Goal: Information Seeking & Learning: Learn about a topic

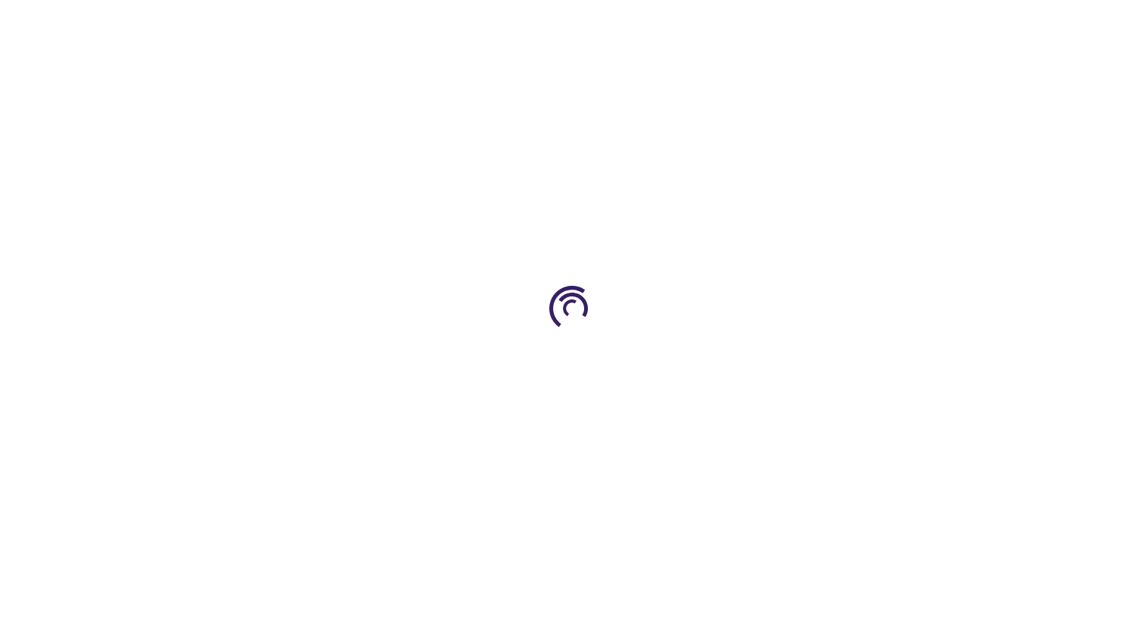
type input "0"
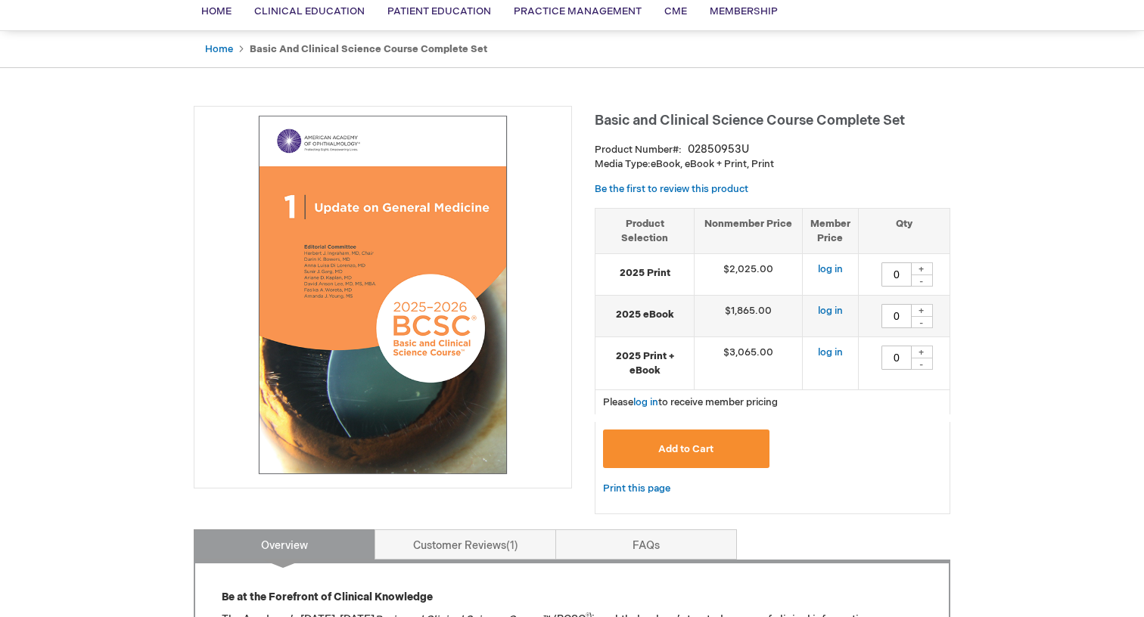
scroll to position [116, 0]
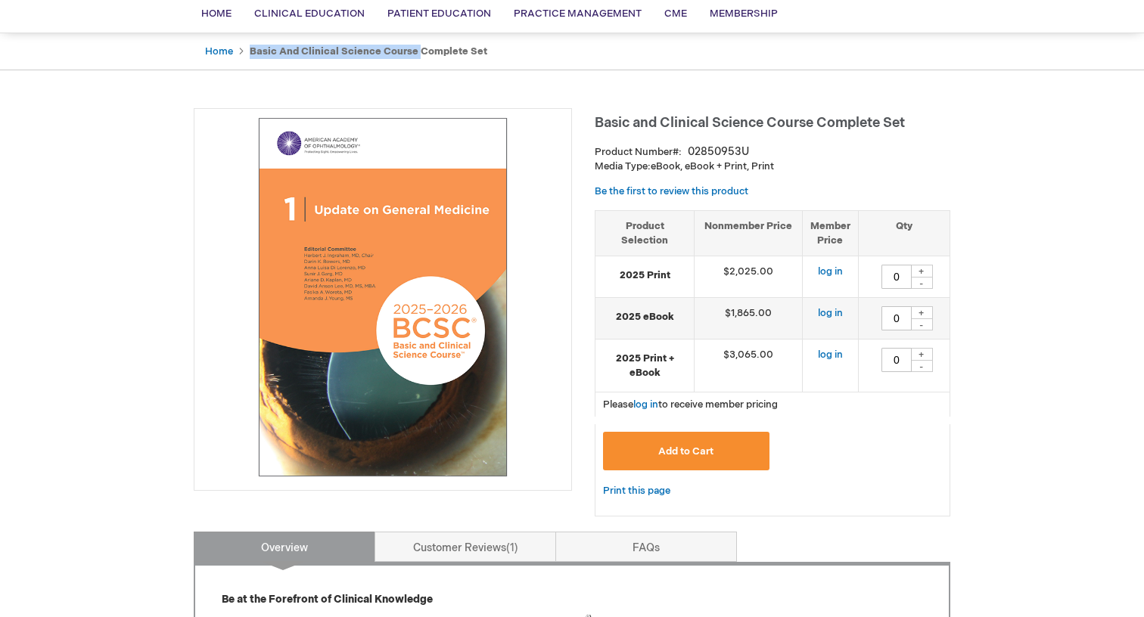
drag, startPoint x: 250, startPoint y: 49, endPoint x: 415, endPoint y: 50, distance: 165.7
click at [415, 50] on strong "Basic and Clinical Science Course Complete Set" at bounding box center [369, 51] width 238 height 12
copy ul "Basic and Clinical Science Course"
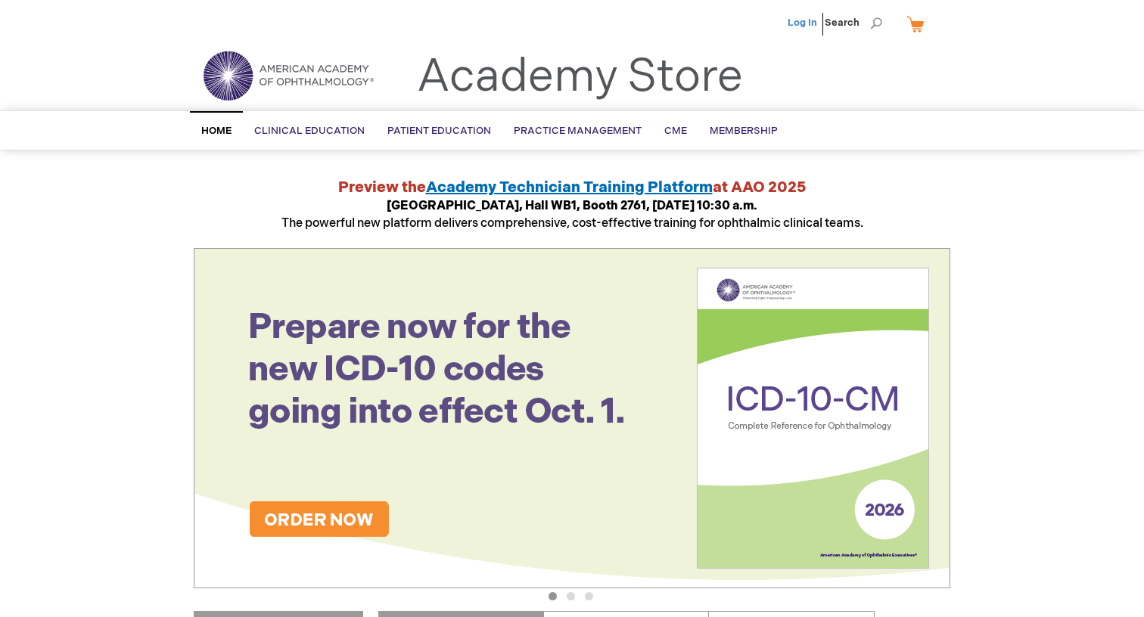
click at [810, 20] on link "Log In" at bounding box center [803, 23] width 30 height 12
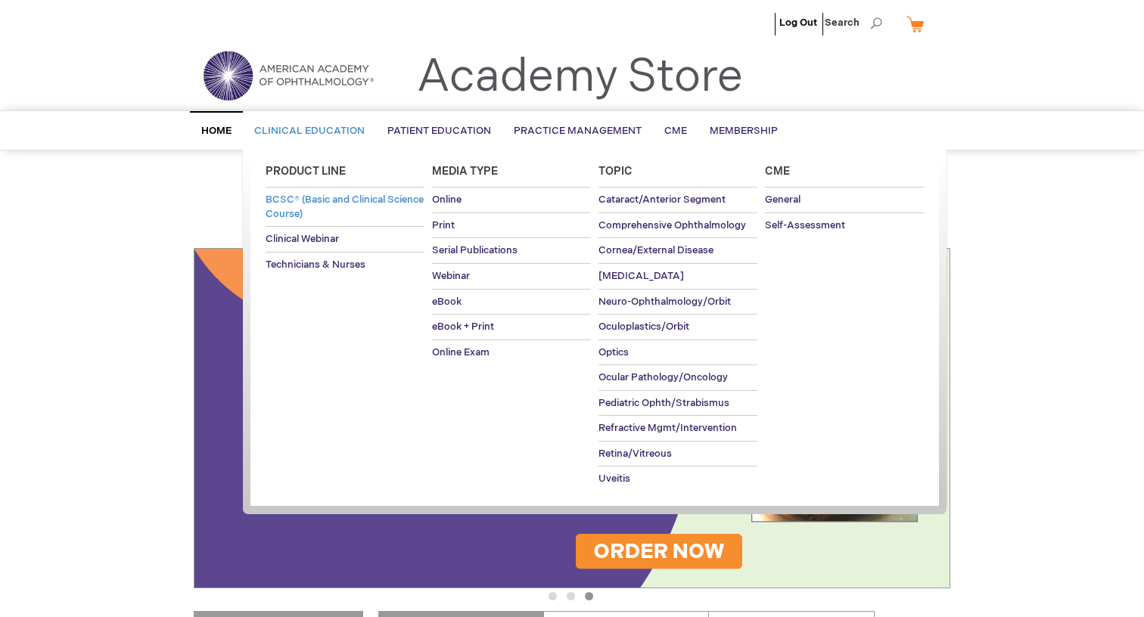
click at [334, 215] on span "BCSC® (Basic and Clinical Science Course)" at bounding box center [345, 207] width 158 height 26
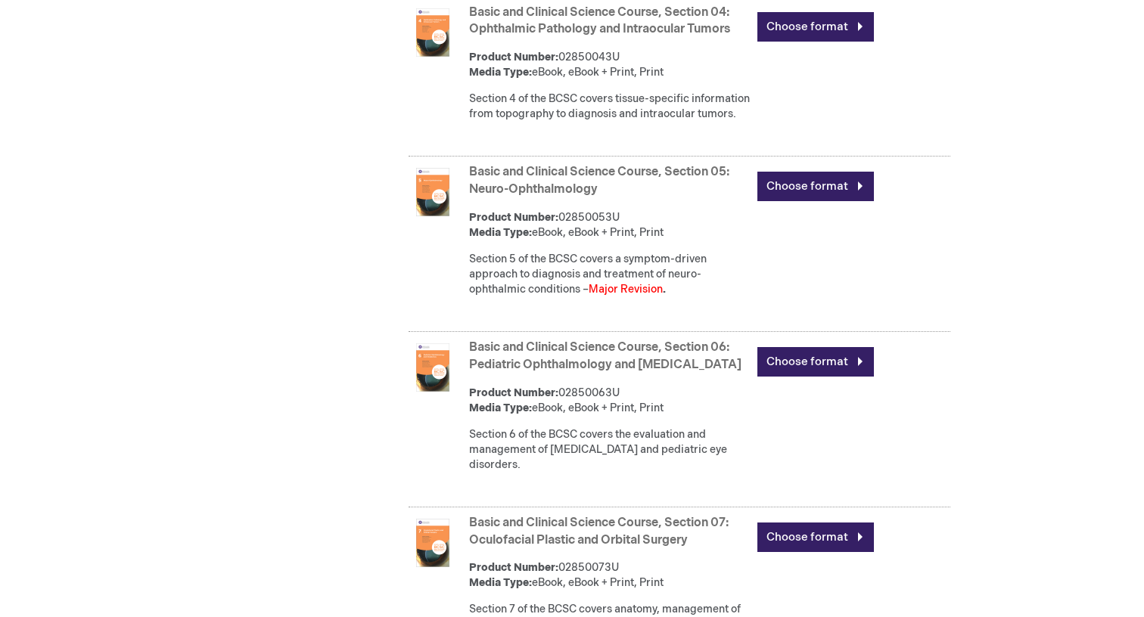
scroll to position [1268, 0]
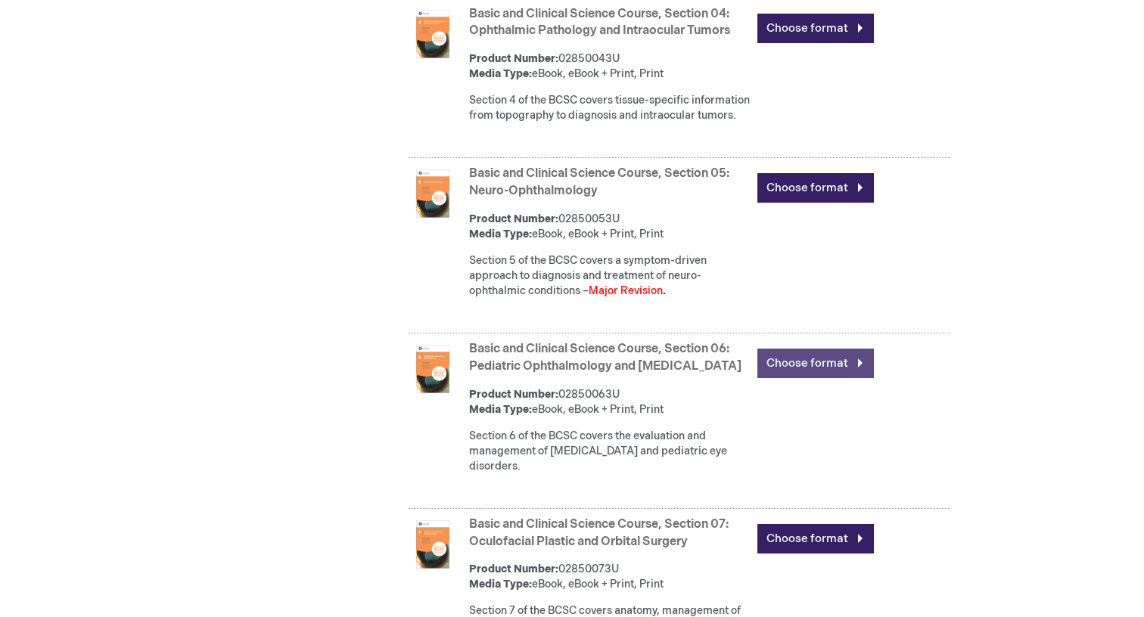
click at [789, 375] on link "Choose format" at bounding box center [815, 364] width 117 height 30
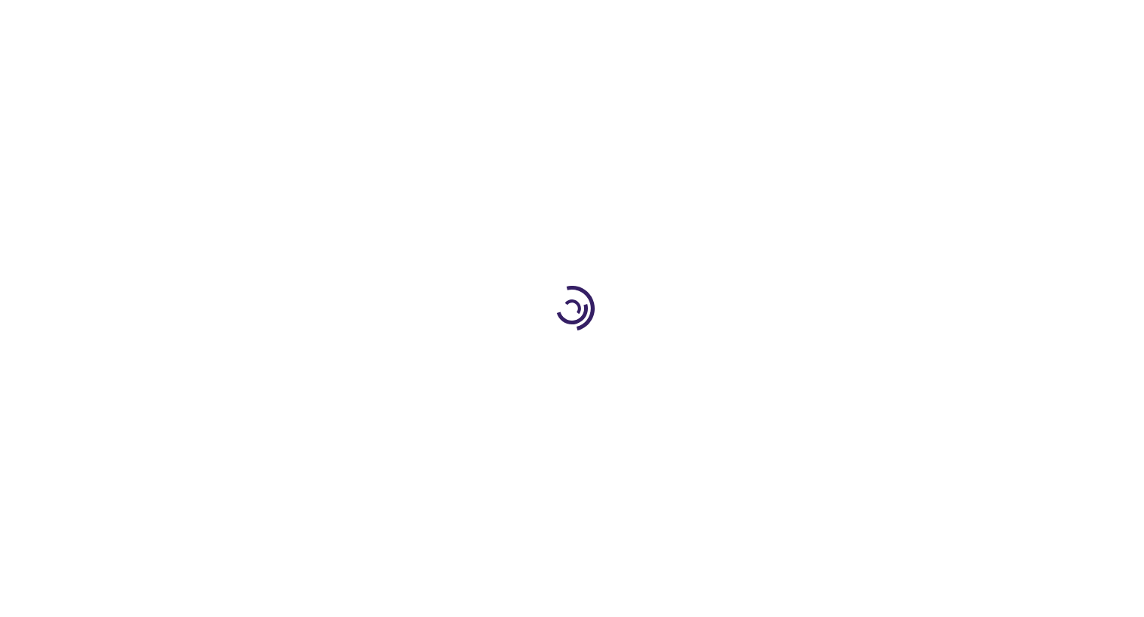
type input "0"
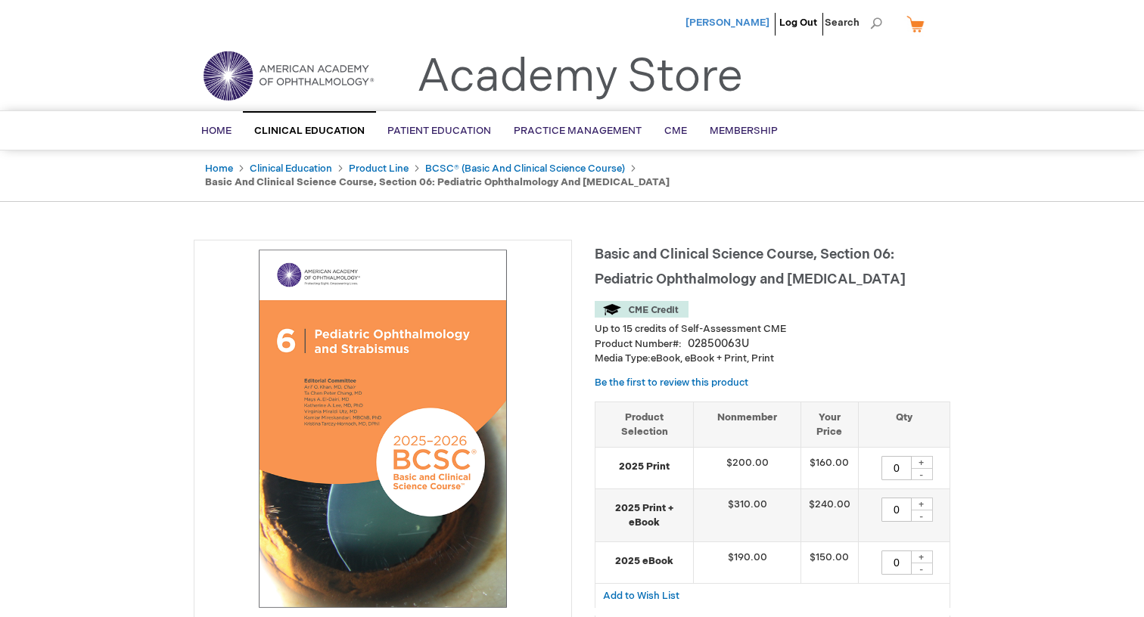
click at [733, 18] on span "[PERSON_NAME]" at bounding box center [728, 23] width 84 height 12
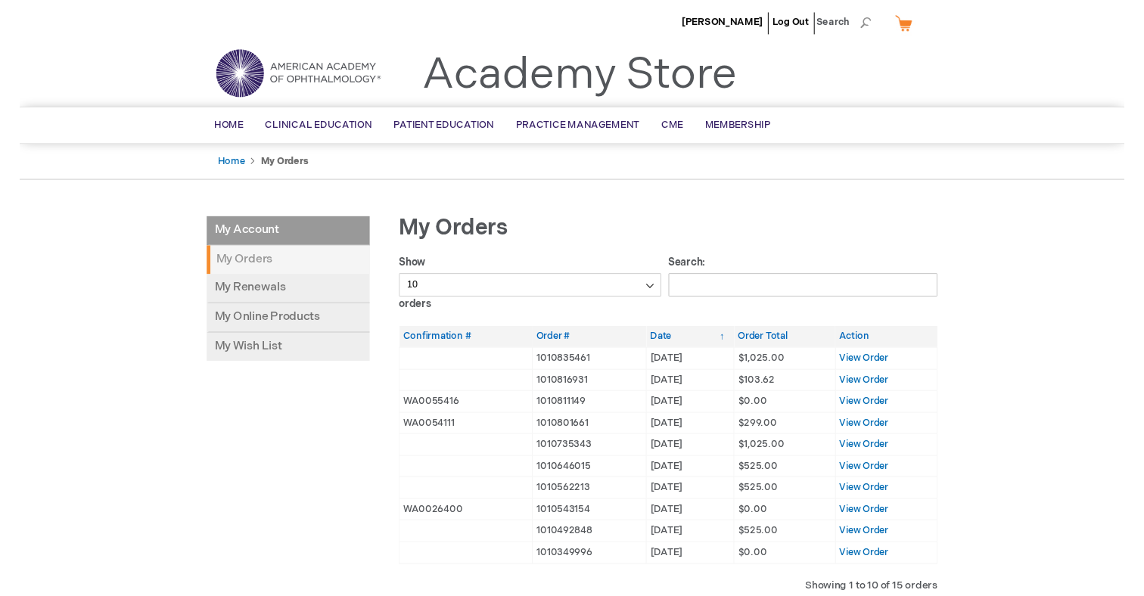
scroll to position [110, 0]
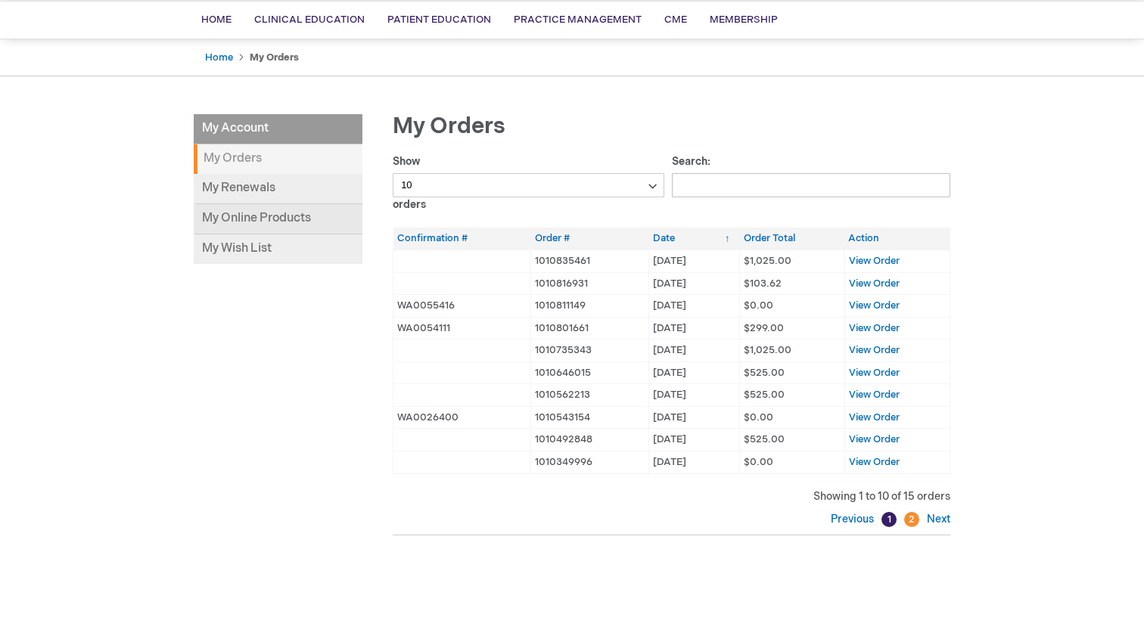
click at [280, 222] on link "My Online Products" at bounding box center [278, 219] width 169 height 30
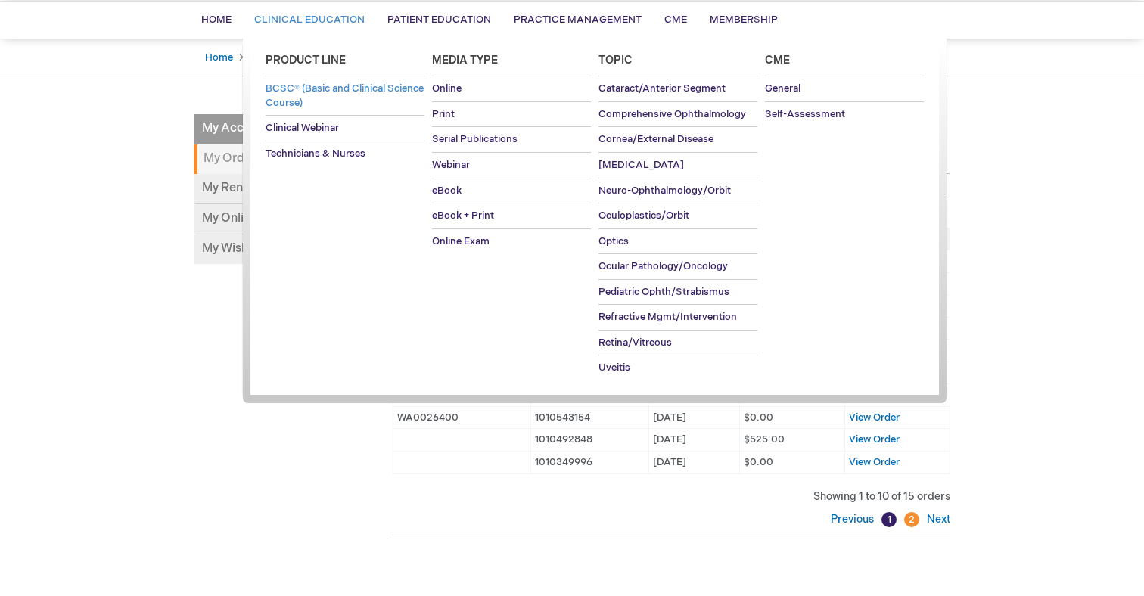
click at [311, 105] on span "BCSC® (Basic and Clinical Science Course)" at bounding box center [345, 95] width 158 height 26
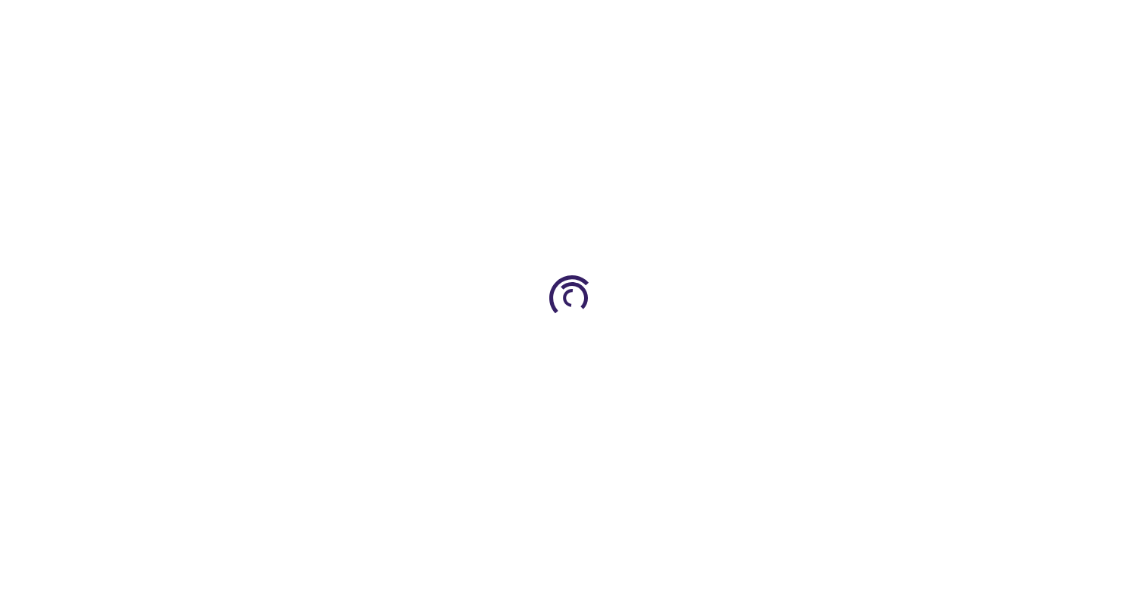
type input "0"
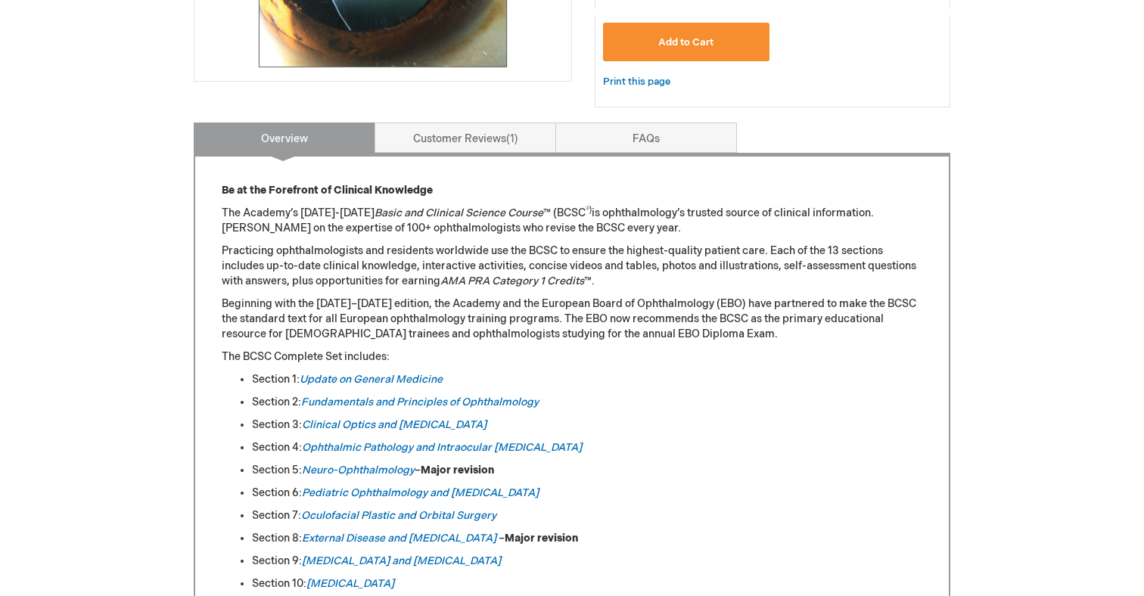
scroll to position [565, 0]
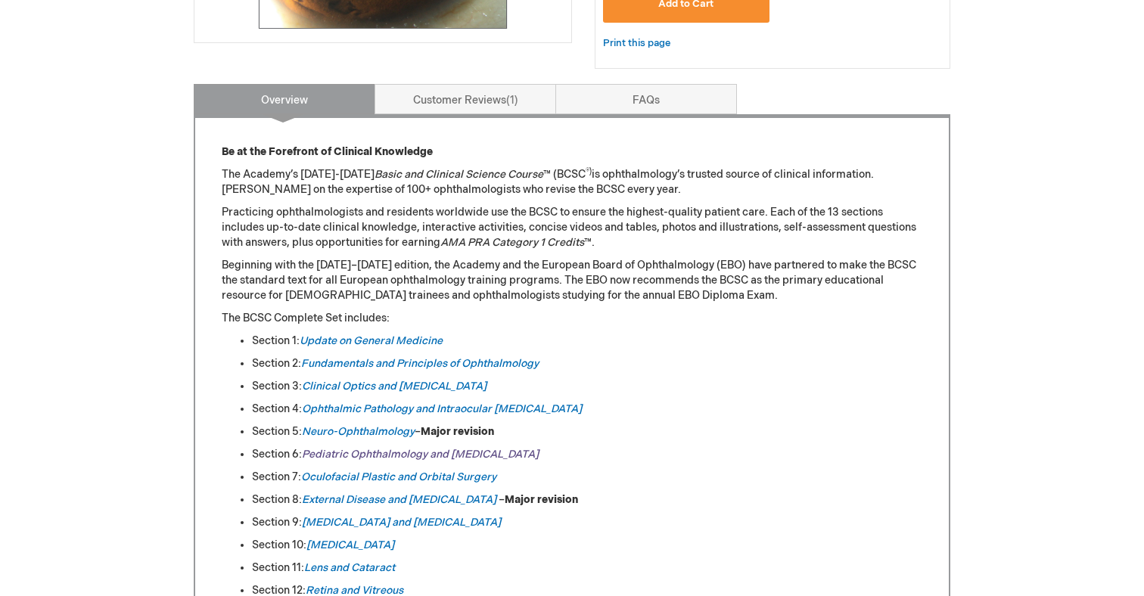
click at [346, 454] on link "Pediatric Ophthalmology and Strabismus" at bounding box center [420, 454] width 237 height 13
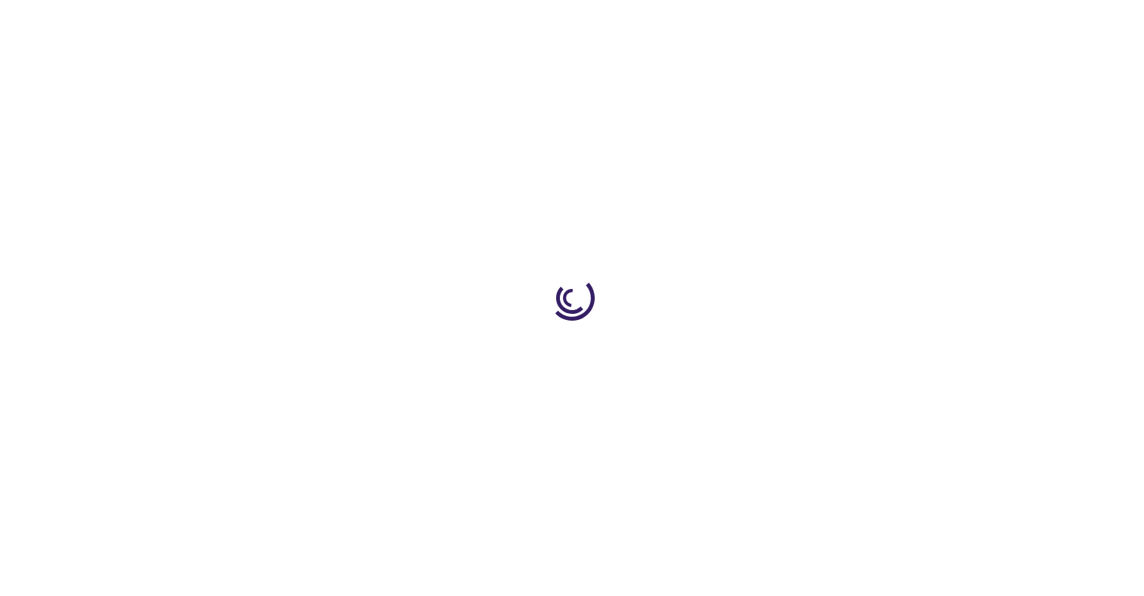
type input "0"
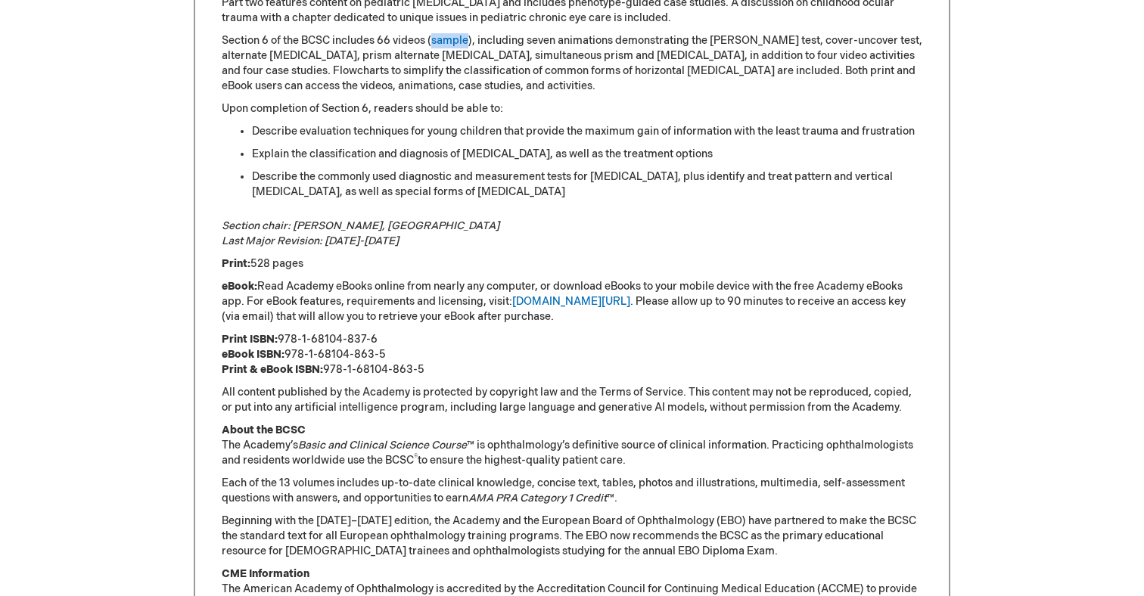
scroll to position [854, 0]
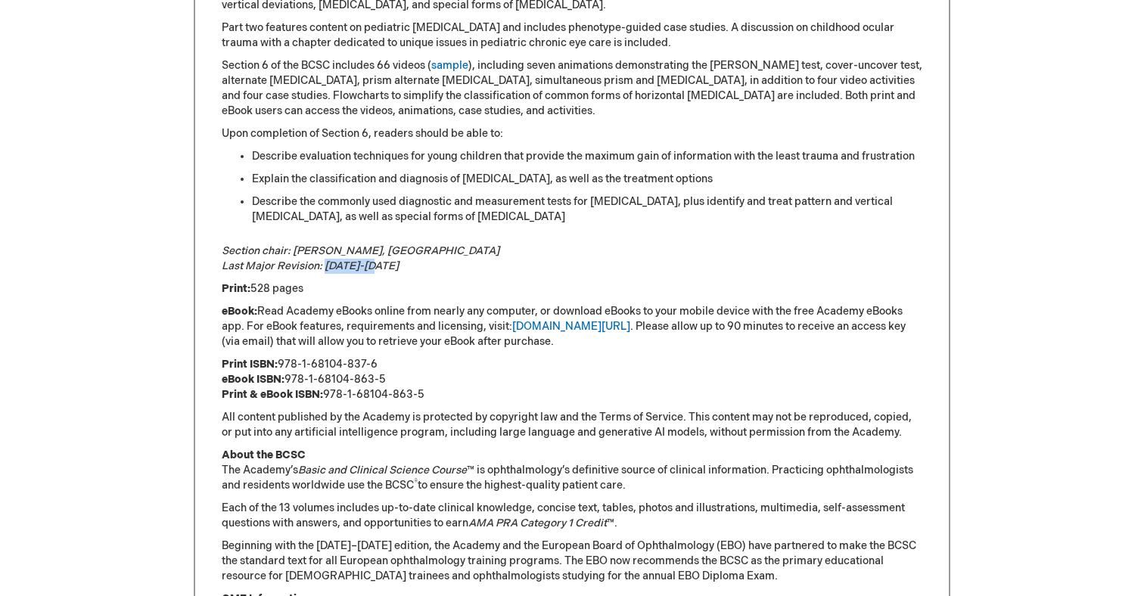
drag, startPoint x: 325, startPoint y: 266, endPoint x: 398, endPoint y: 266, distance: 72.6
click at [398, 266] on p "Section chair: [PERSON_NAME], MD Last Major Revision: [DATE]-[DATE]" at bounding box center [572, 259] width 701 height 30
copy em "[DATE]-[DATE]"
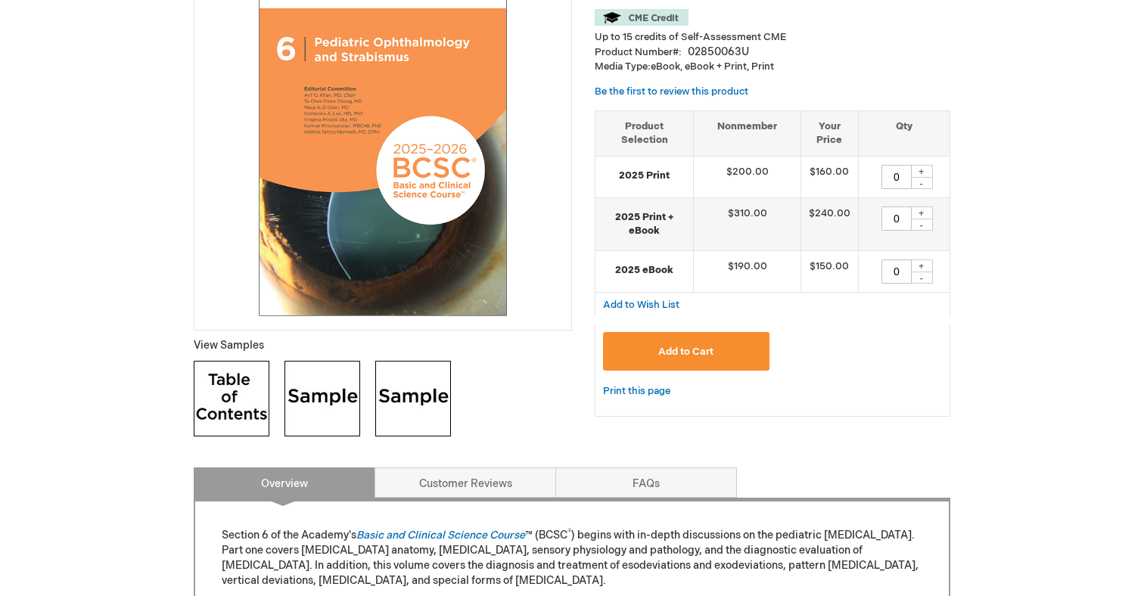
scroll to position [78, 0]
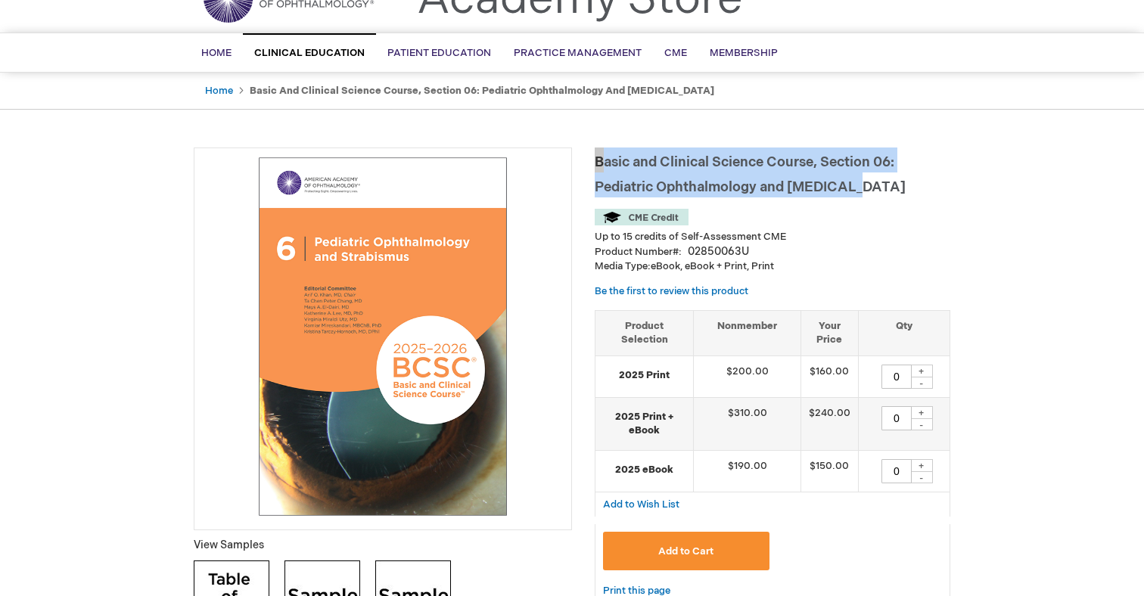
drag, startPoint x: 599, startPoint y: 157, endPoint x: 872, endPoint y: 179, distance: 274.1
click at [872, 179] on h1 "Basic and Clinical Science Course, Section 06: Pediatric Ophthalmology and [MED…" at bounding box center [773, 173] width 356 height 50
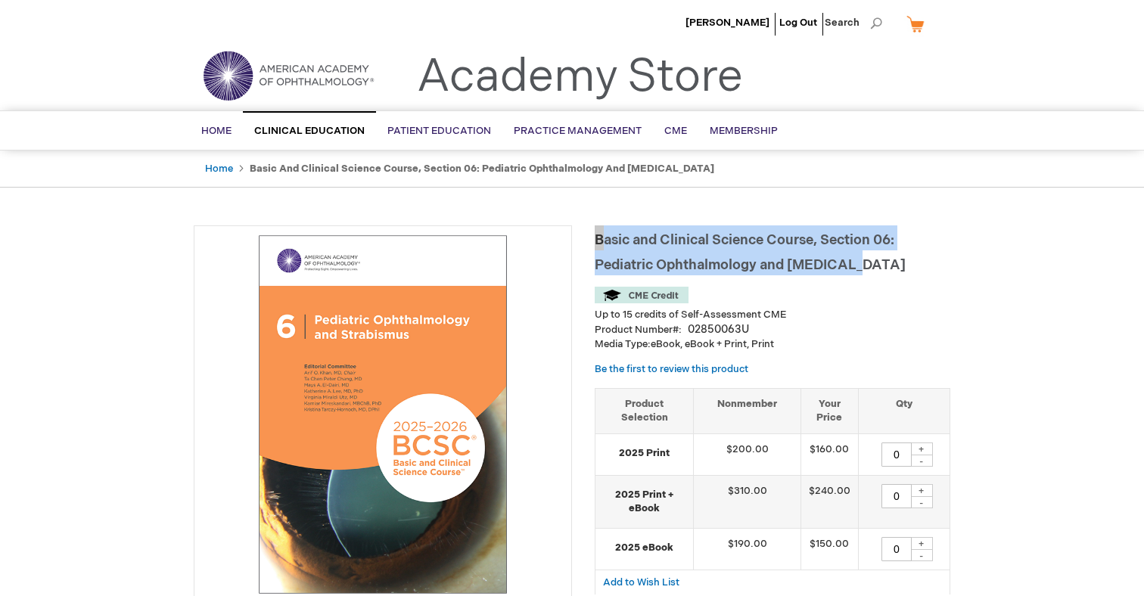
scroll to position [0, 0]
click at [596, 239] on h1 "Basic and Clinical Science Course, Section 06: Pediatric Ophthalmology and [MED…" at bounding box center [773, 250] width 356 height 50
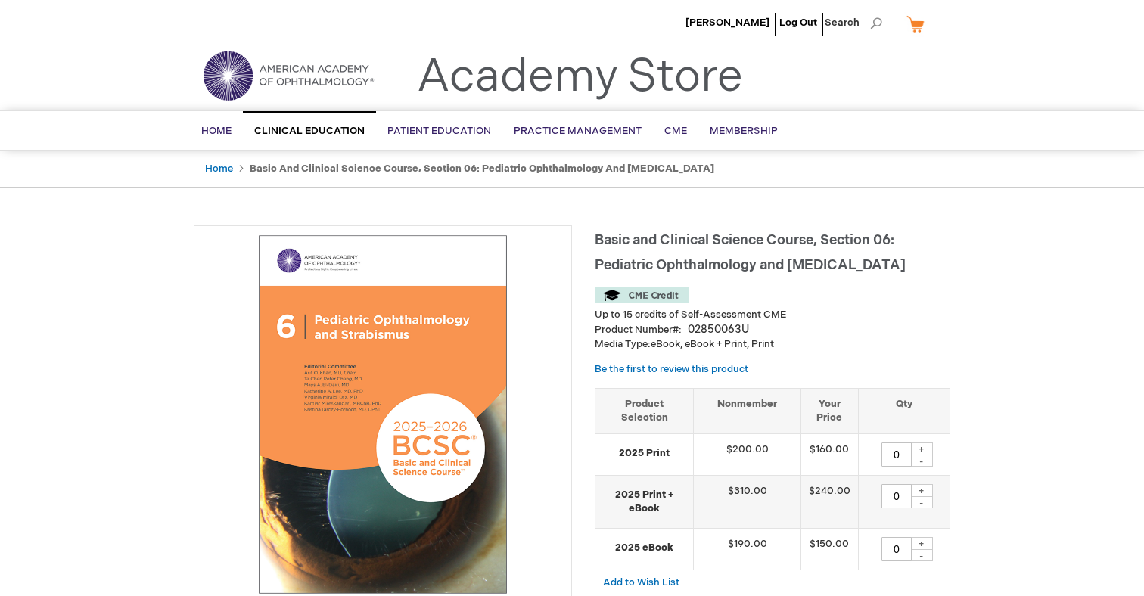
click at [598, 238] on h1 "Basic and Clinical Science Course, Section 06: Pediatric Ophthalmology and [MED…" at bounding box center [773, 250] width 356 height 50
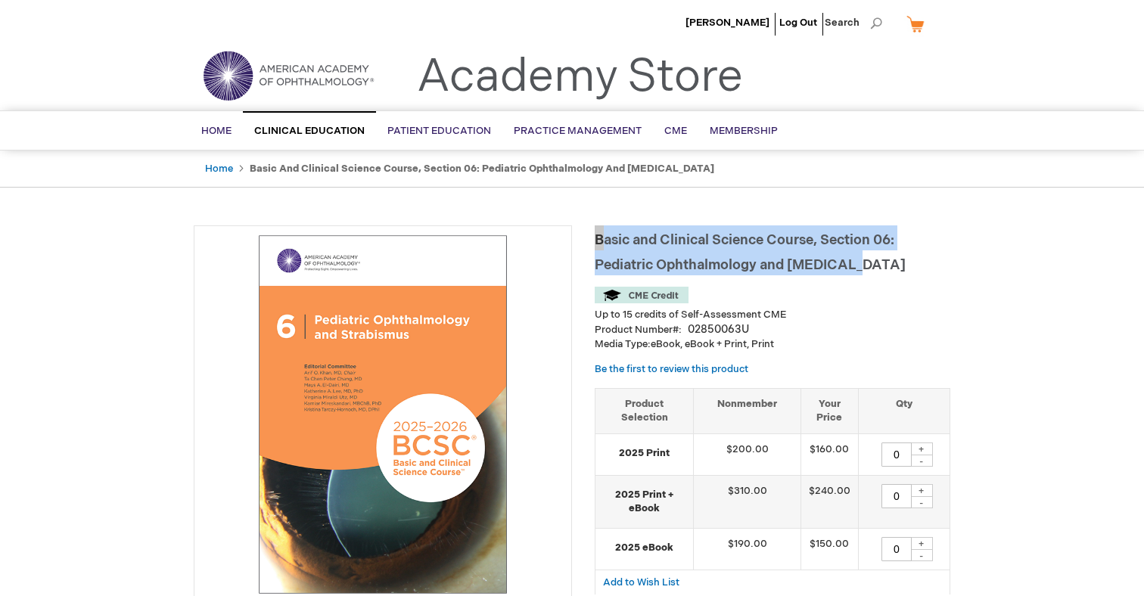
drag, startPoint x: 600, startPoint y: 238, endPoint x: 863, endPoint y: 253, distance: 263.8
click at [863, 253] on h1 "Basic and Clinical Science Course, Section 06: Pediatric Ophthalmology and [MED…" at bounding box center [773, 250] width 356 height 50
click at [872, 255] on h1 "Basic and Clinical Science Course, Section 06: Pediatric Ophthalmology and [MED…" at bounding box center [773, 250] width 356 height 50
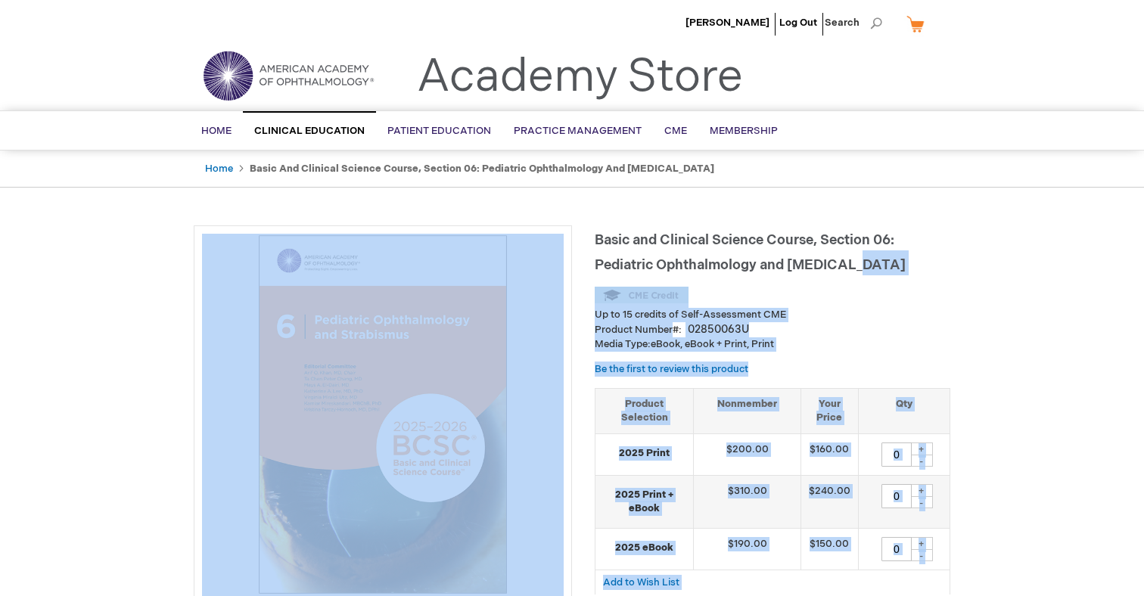
drag, startPoint x: 875, startPoint y: 263, endPoint x: 574, endPoint y: 238, distance: 302.3
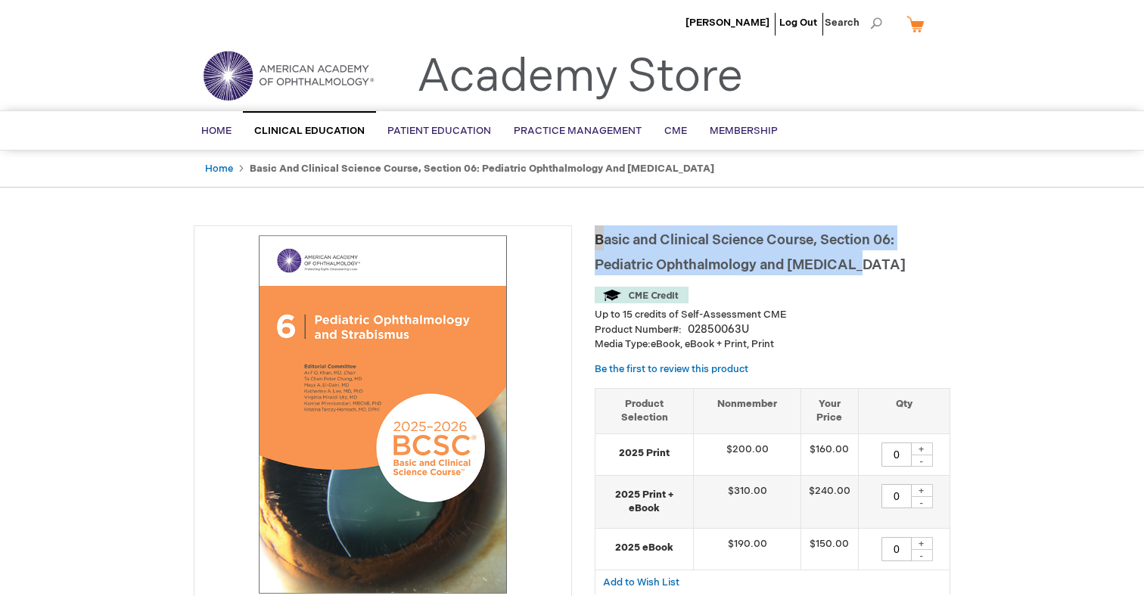
click at [667, 253] on h1 "Basic and Clinical Science Course, Section 06: Pediatric Ophthalmology and [MED…" at bounding box center [773, 250] width 356 height 50
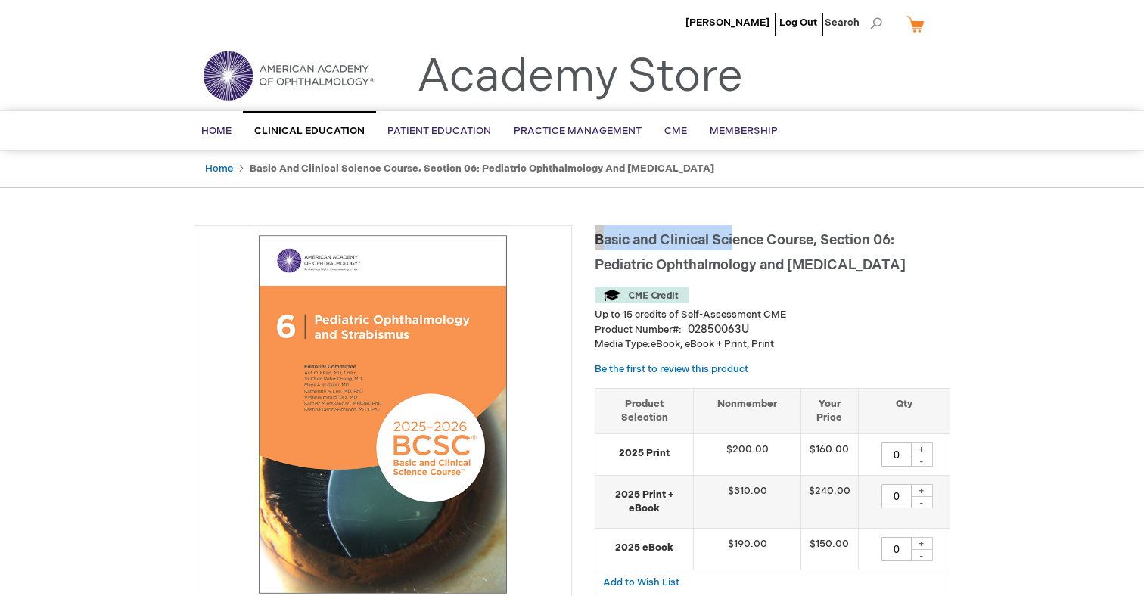
drag, startPoint x: 598, startPoint y: 238, endPoint x: 744, endPoint y: 244, distance: 146.2
click at [744, 244] on h1 "Basic and Clinical Science Course, Section 06: Pediatric Ophthalmology and [MED…" at bounding box center [773, 250] width 356 height 50
click at [813, 253] on h1 "Basic and Clinical Science Course, Section 06: Pediatric Ophthalmology and [MED…" at bounding box center [773, 250] width 356 height 50
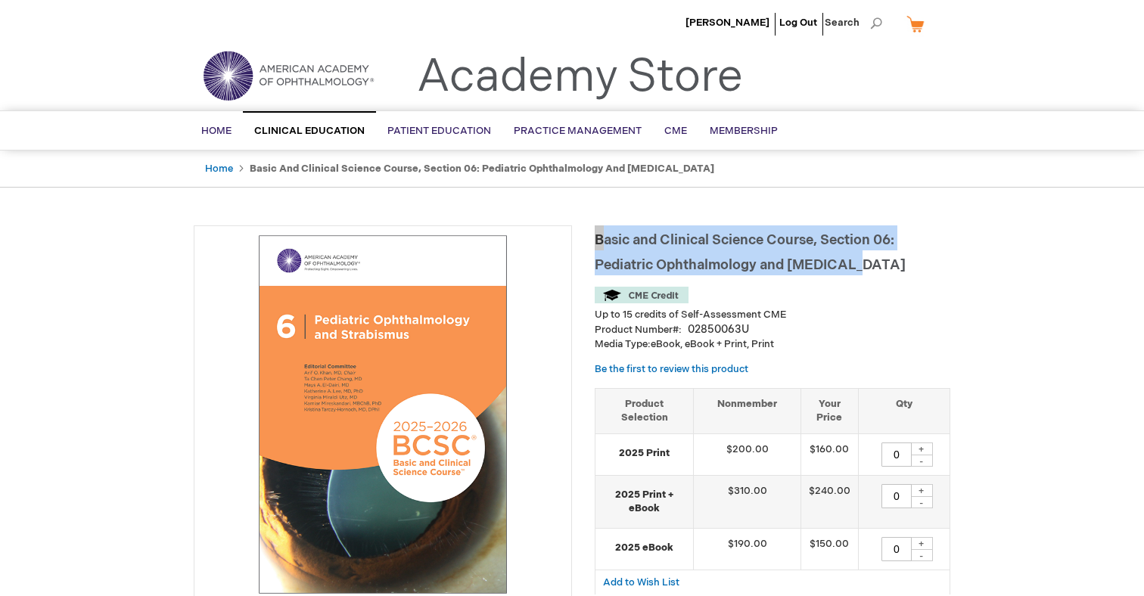
drag, startPoint x: 861, startPoint y: 263, endPoint x: 590, endPoint y: 238, distance: 272.1
copy span "Basic and Clinical Science Course, Section 06: Pediatric Ophthalmology and Stra…"
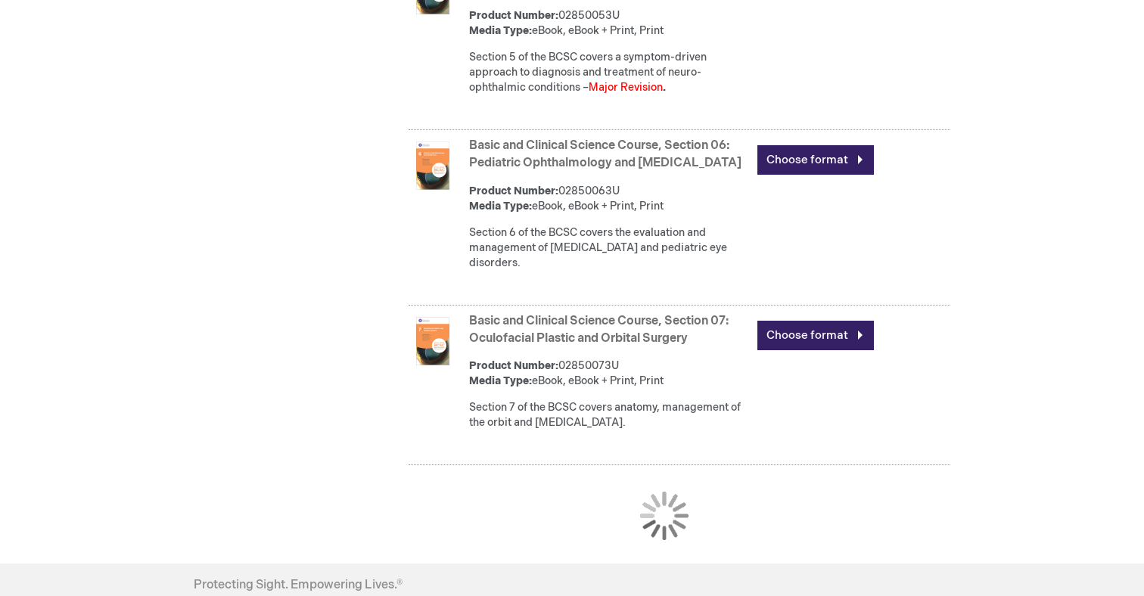
scroll to position [1471, 0]
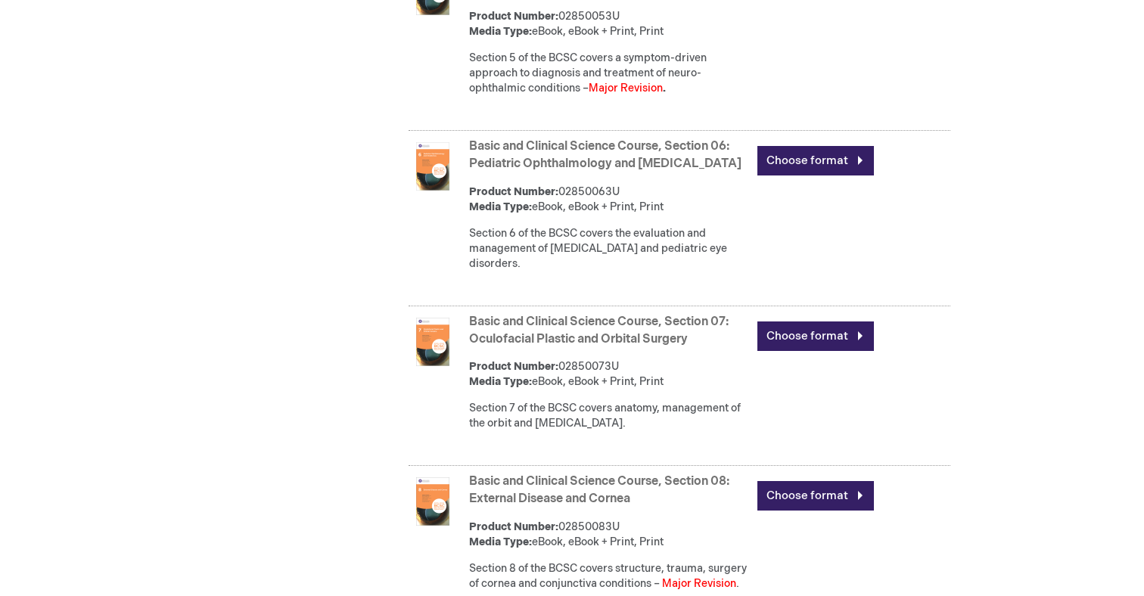
click at [577, 171] on link "Basic and Clinical Science Course, Section 06: Pediatric Ophthalmology and [MED…" at bounding box center [605, 155] width 272 height 32
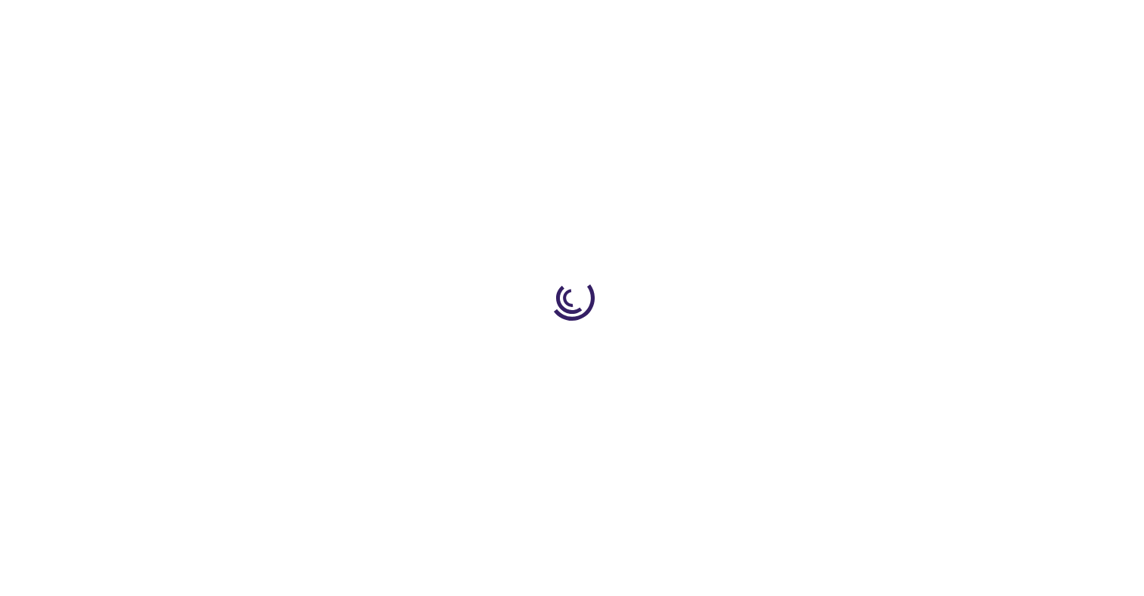
type input "0"
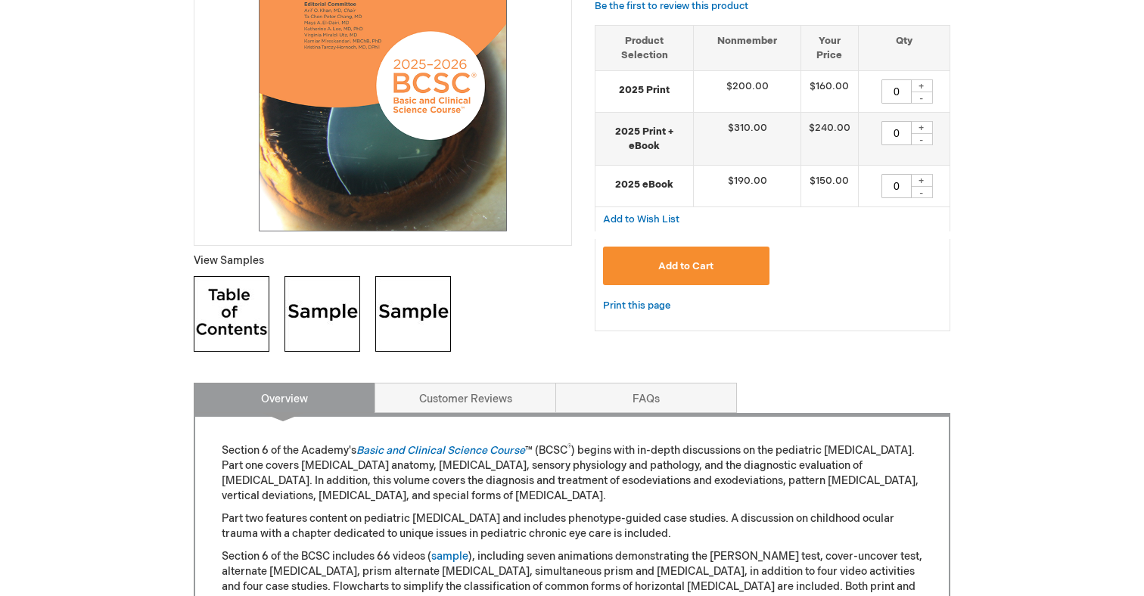
scroll to position [415, 0]
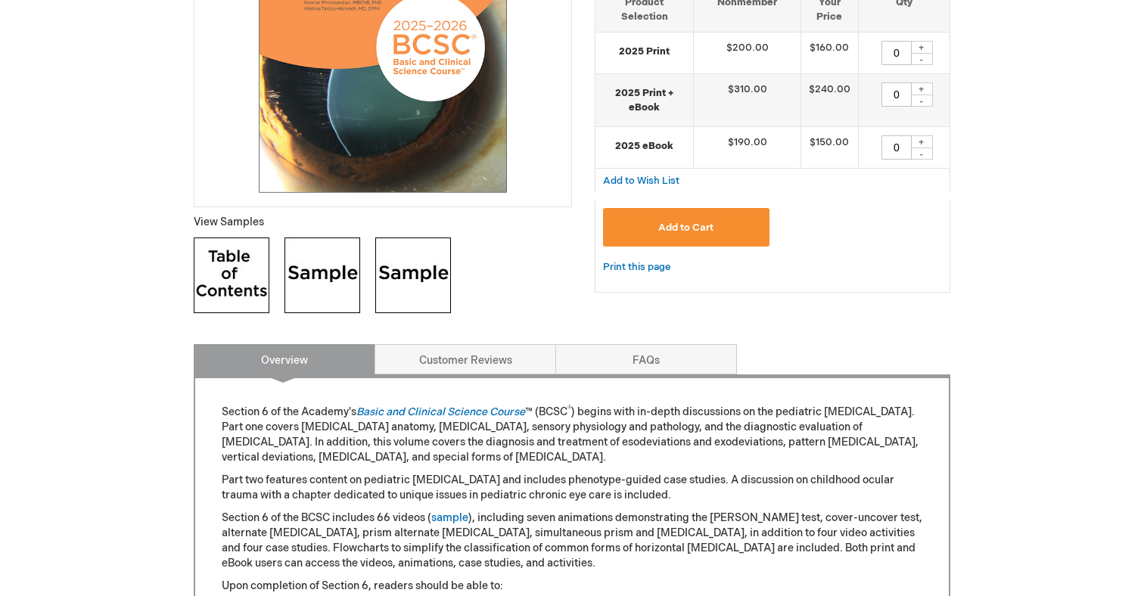
click at [229, 260] on img at bounding box center [232, 276] width 76 height 76
click at [317, 293] on img at bounding box center [323, 276] width 76 height 76
click at [436, 270] on img at bounding box center [413, 276] width 76 height 76
click at [447, 363] on link "Customer Reviews" at bounding box center [466, 359] width 182 height 30
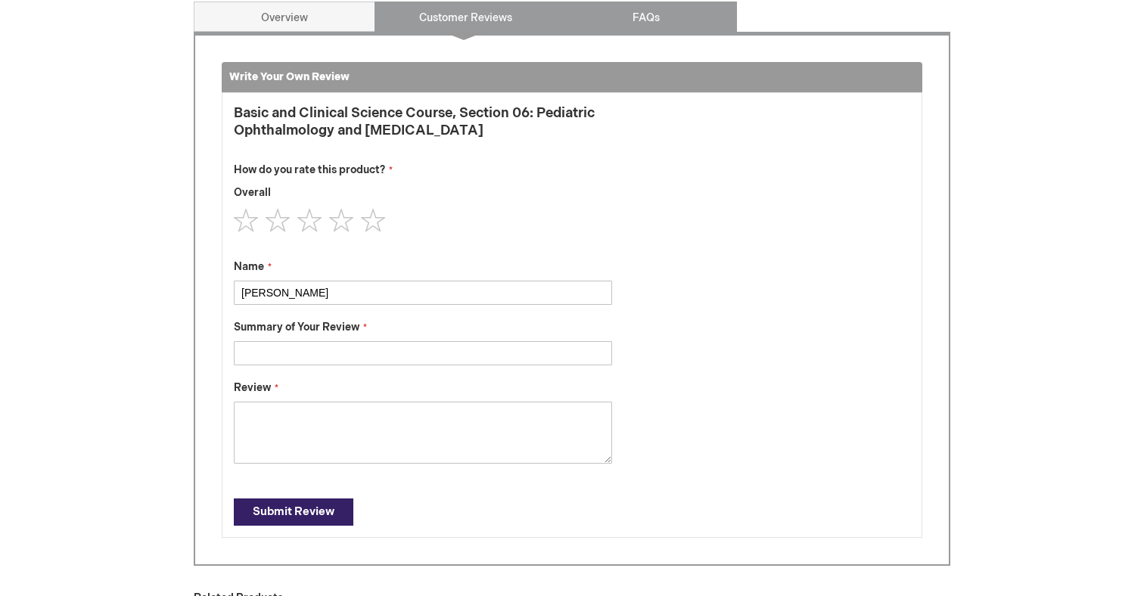
click at [573, 10] on link "FAQs" at bounding box center [646, 17] width 182 height 30
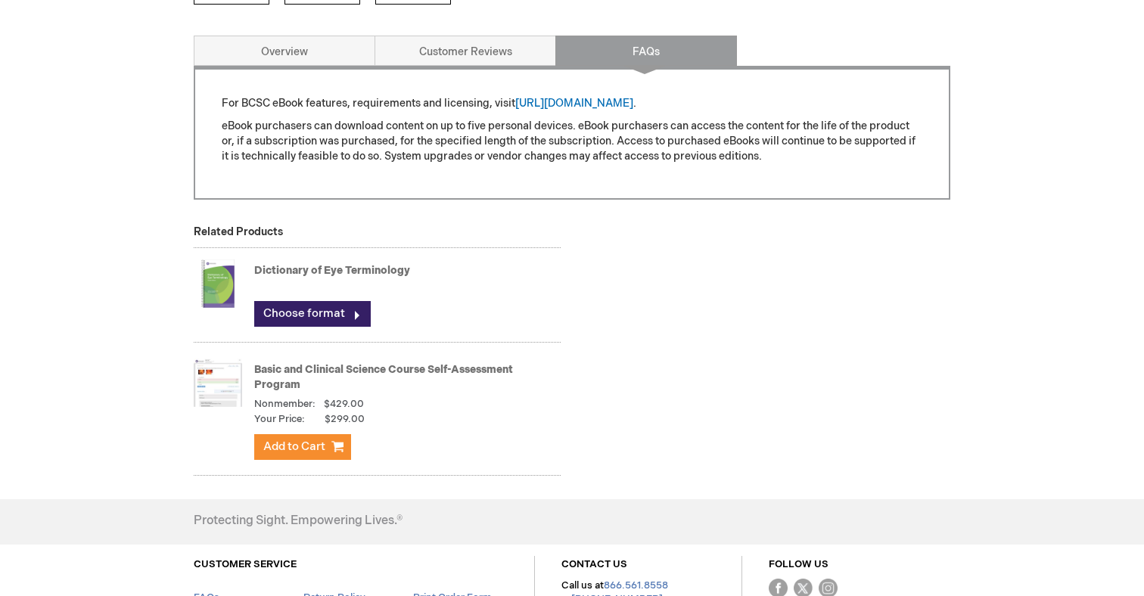
scroll to position [652, 0]
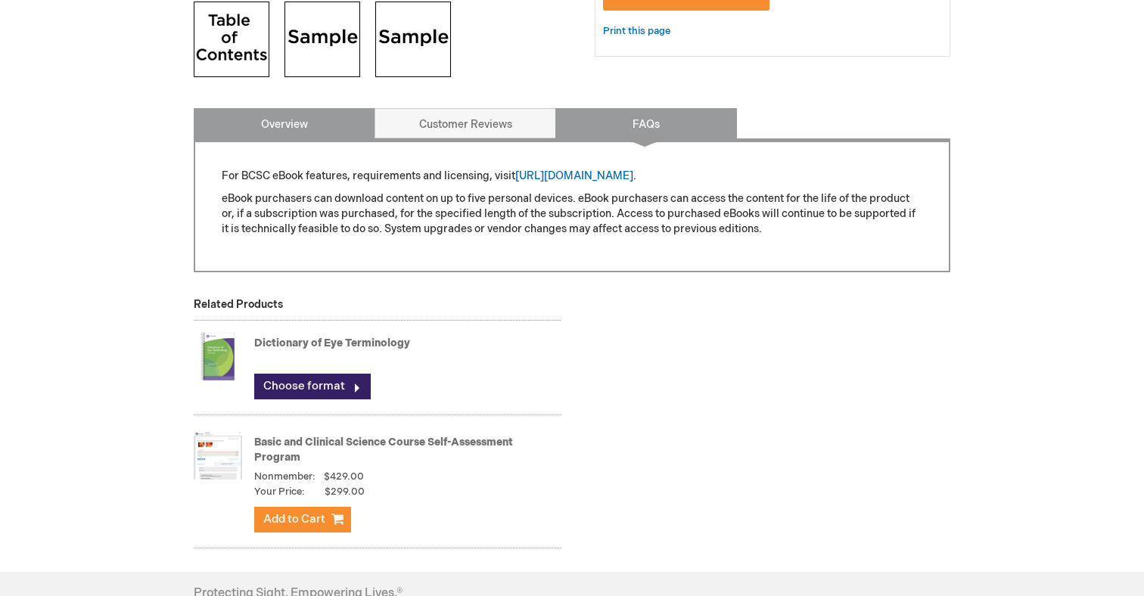
click at [317, 126] on link "Overview" at bounding box center [285, 123] width 182 height 30
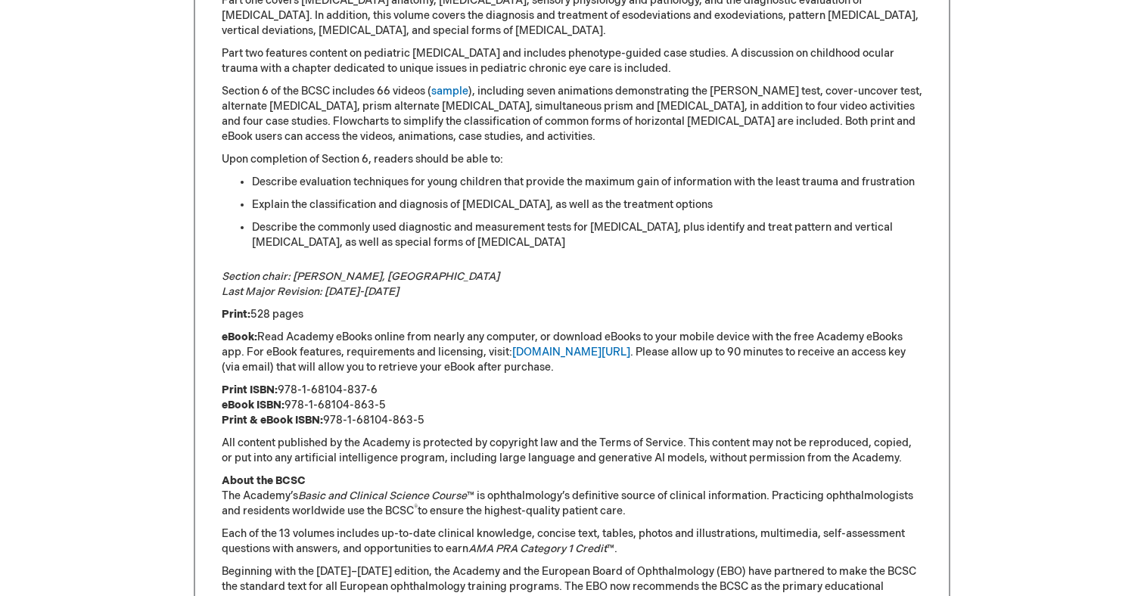
scroll to position [876, 0]
